Goal: Find specific page/section: Find specific page/section

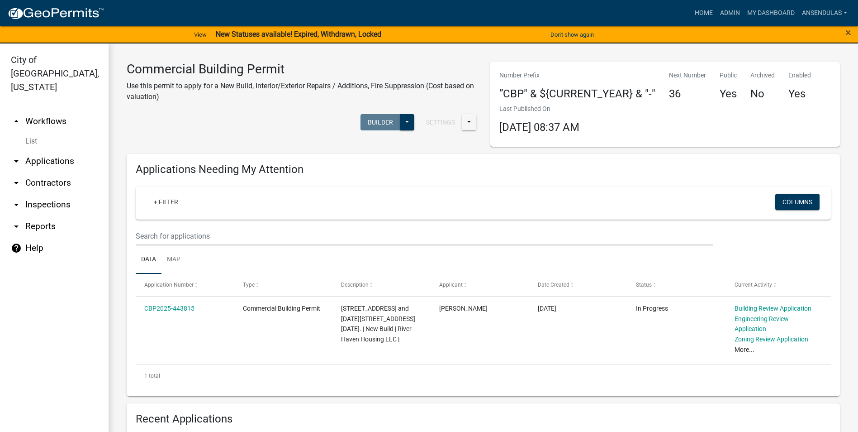
scroll to position [407, 0]
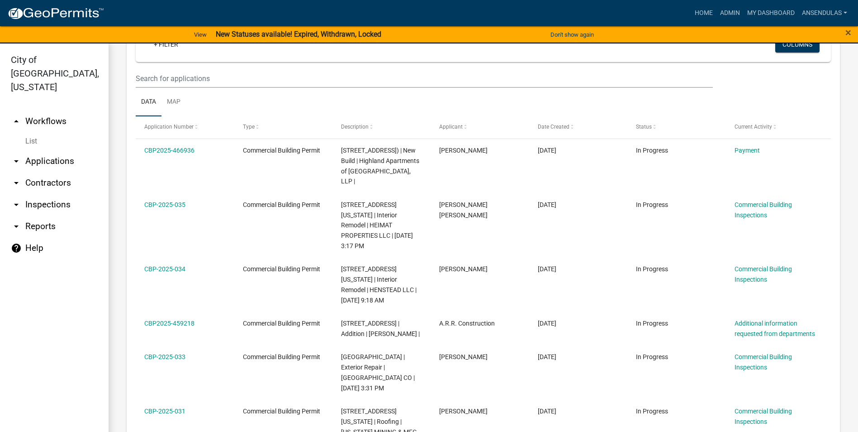
click at [486, 59] on div "+ Filter Columns" at bounding box center [483, 45] width 687 height 33
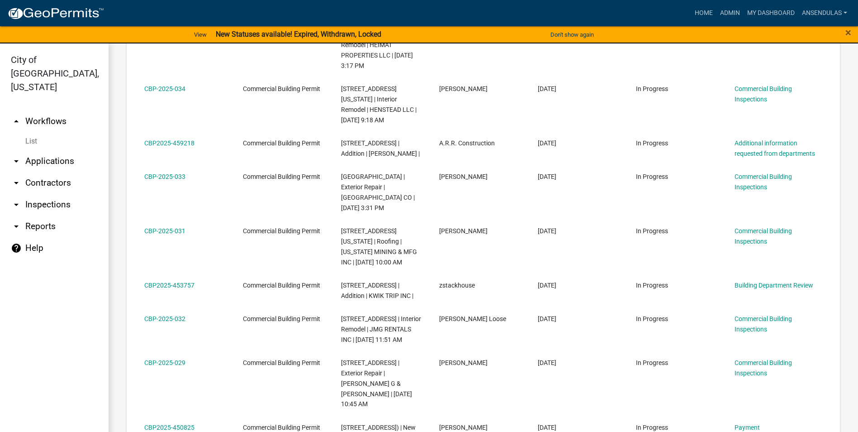
scroll to position [317, 0]
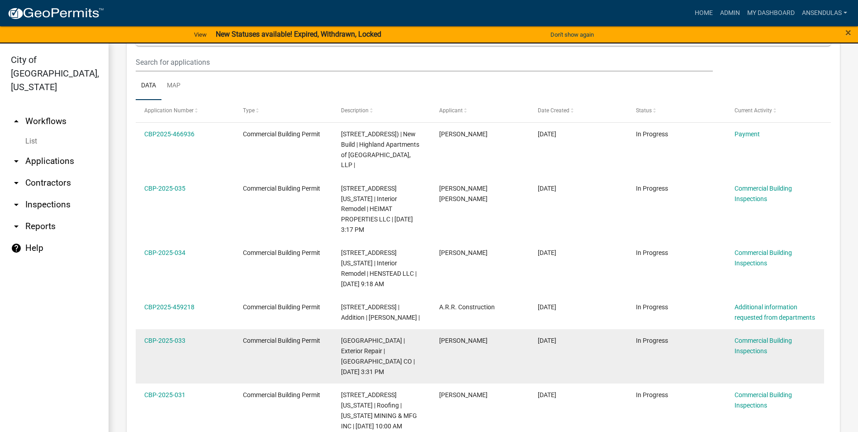
scroll to position [181, 0]
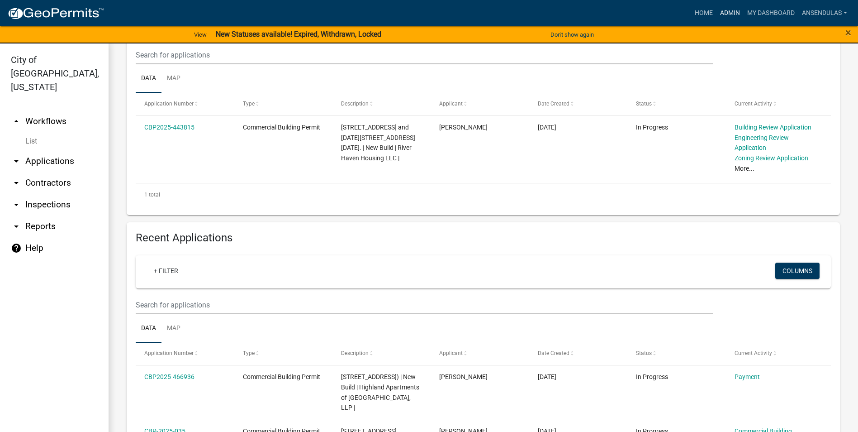
click at [733, 13] on link "Admin" at bounding box center [730, 13] width 27 height 17
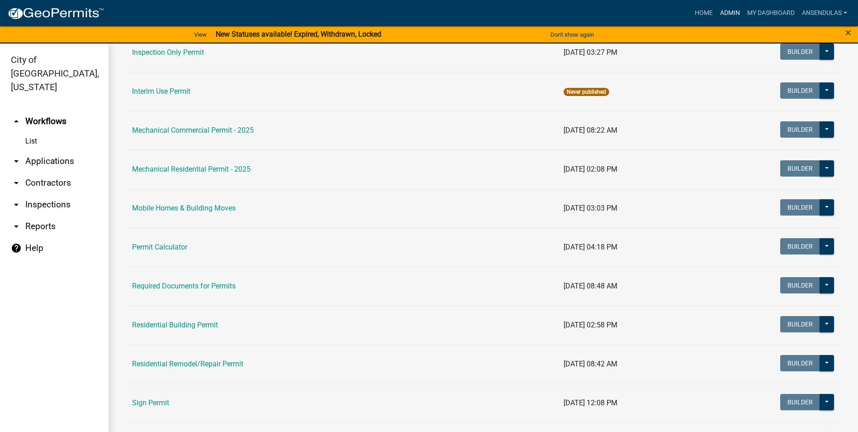
scroll to position [452, 0]
click at [173, 323] on link "Residential Building Permit" at bounding box center [175, 324] width 86 height 9
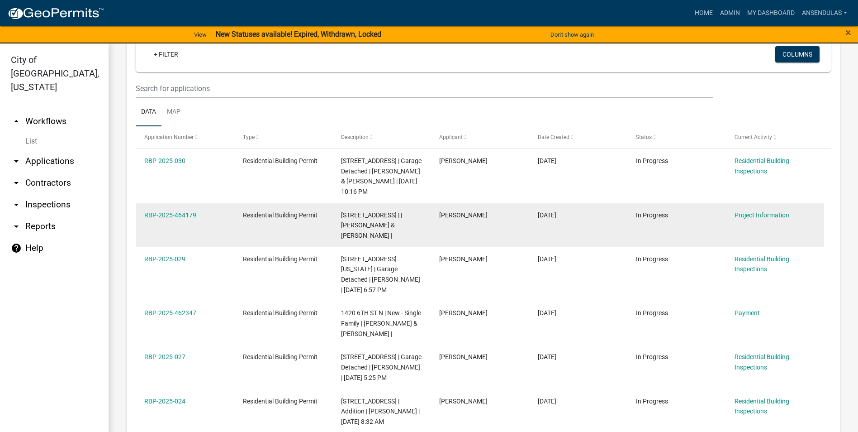
scroll to position [452, 0]
